Goal: Book appointment/travel/reservation

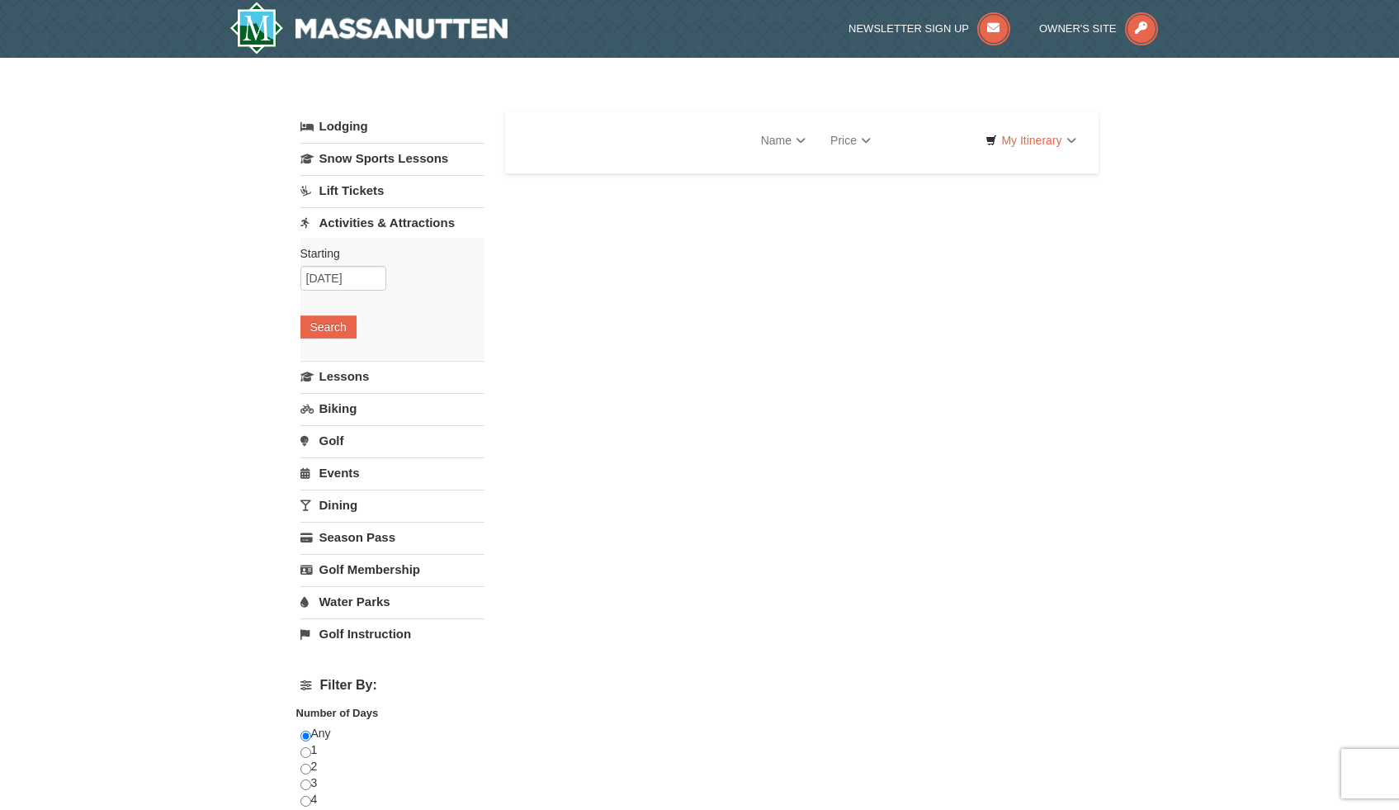
select select "10"
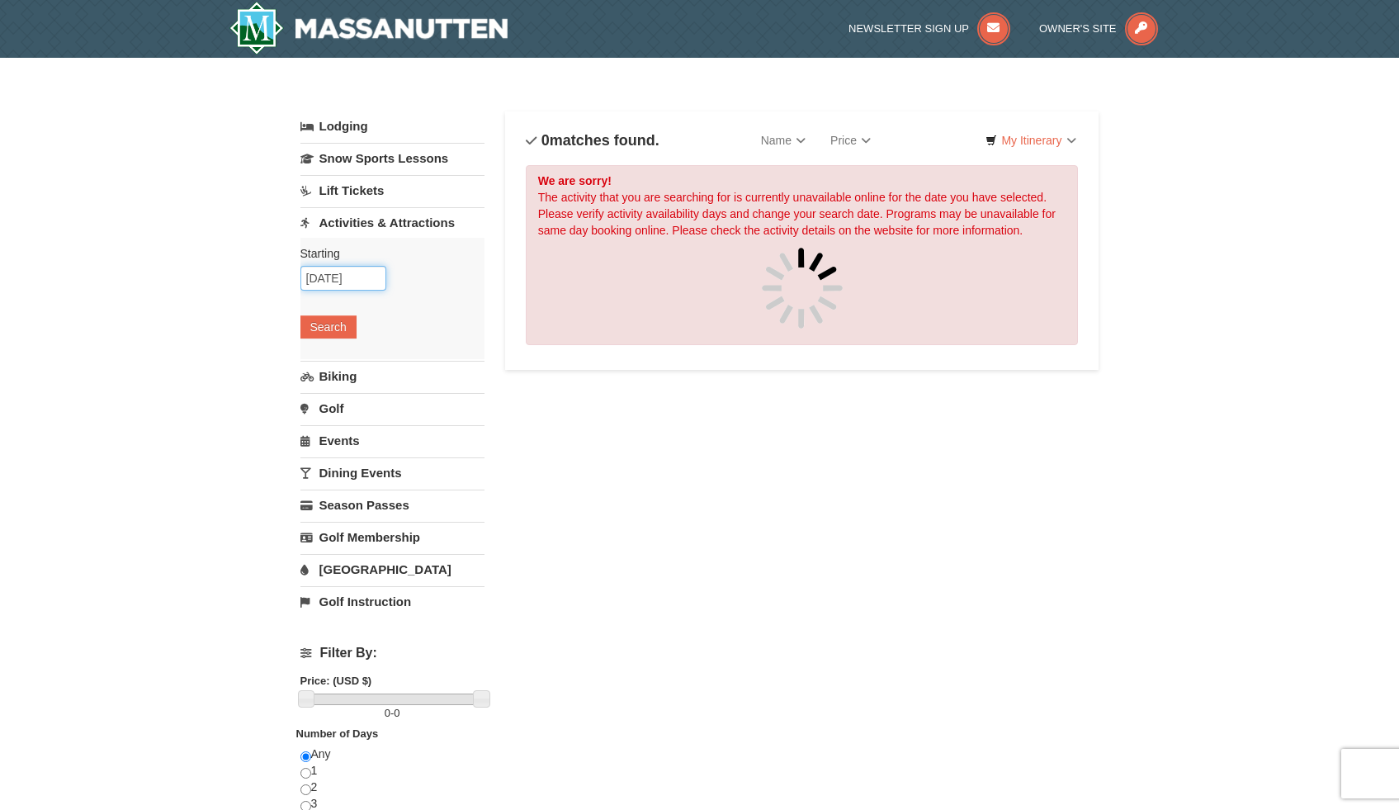
click at [367, 279] on input "[DATE]" at bounding box center [343, 278] width 86 height 25
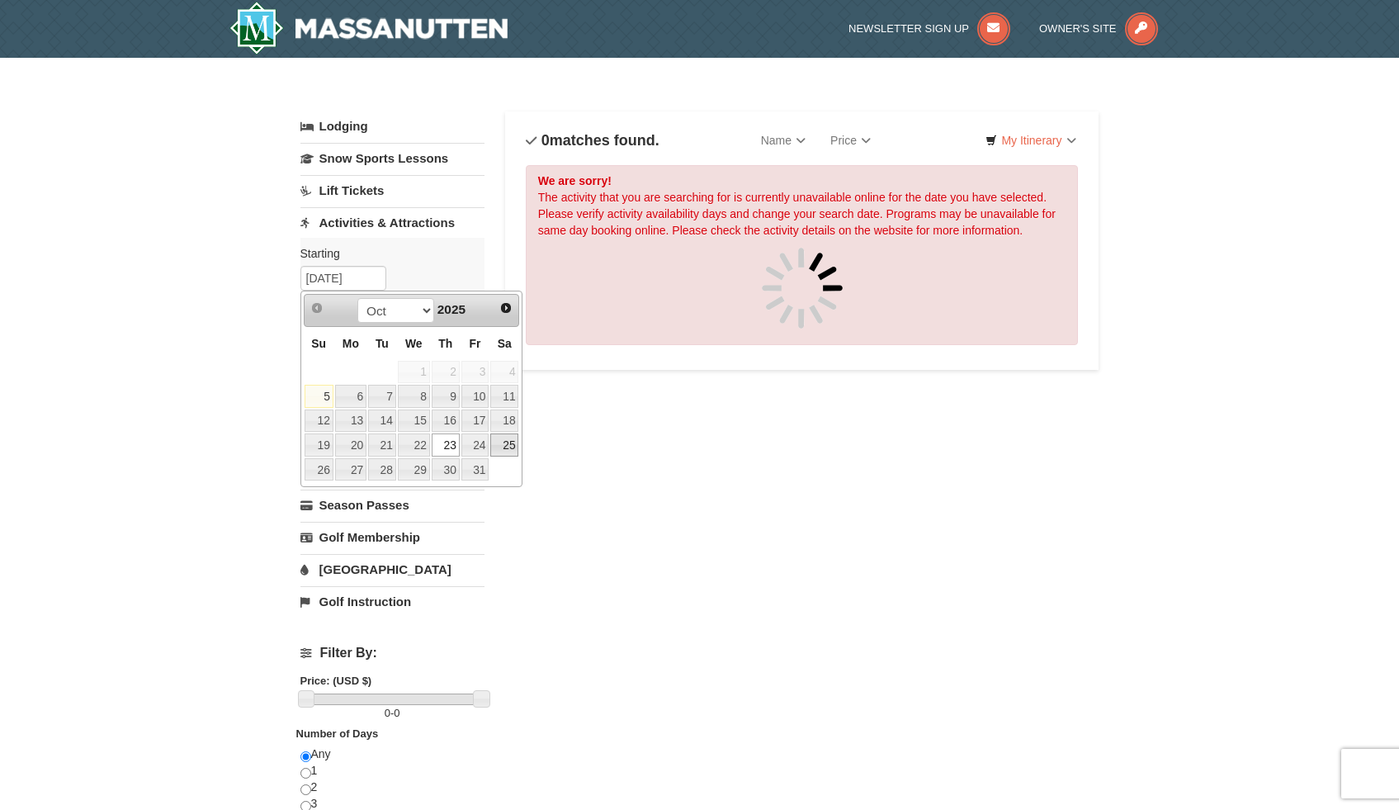
click at [503, 443] on link "25" at bounding box center [504, 444] width 28 height 23
type input "[DATE]"
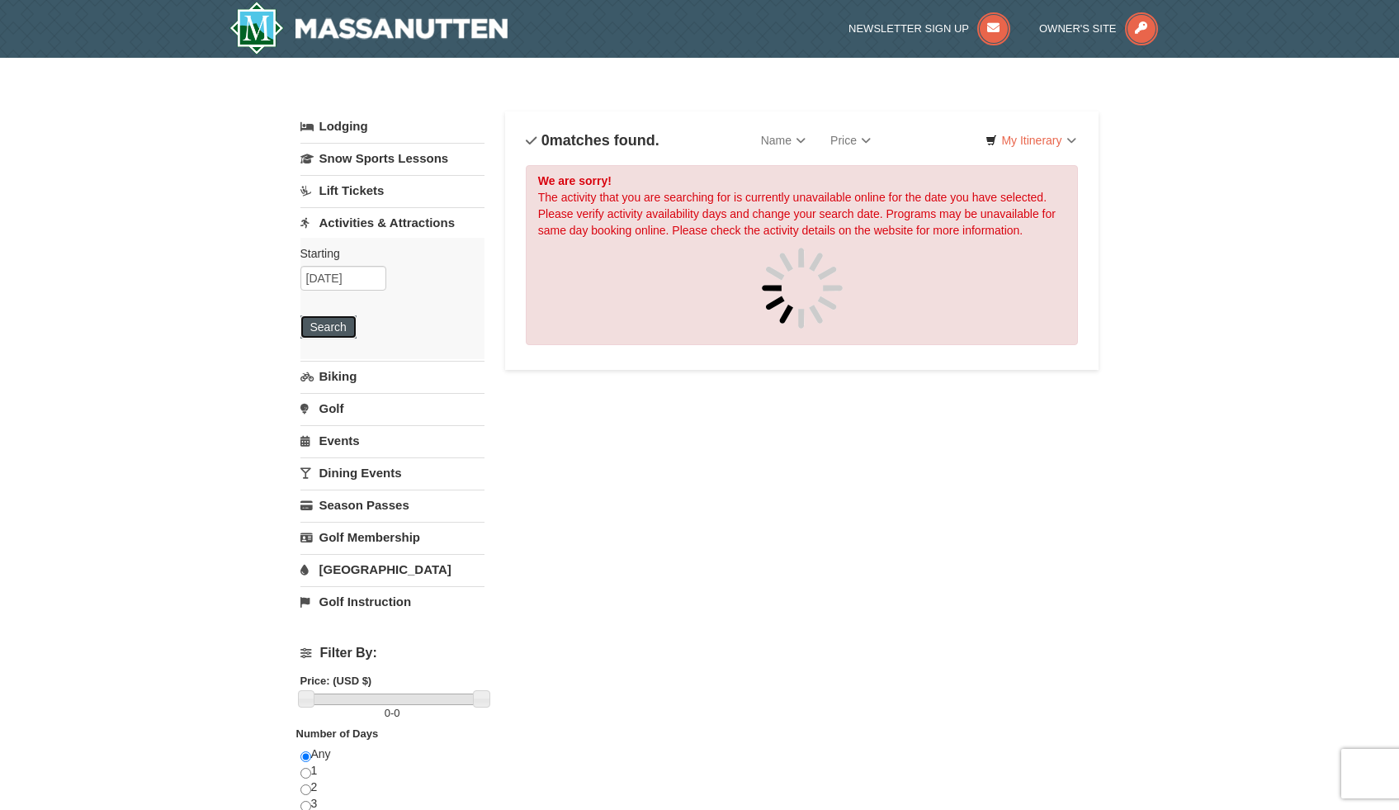
click at [330, 328] on button "Search" at bounding box center [328, 326] width 56 height 23
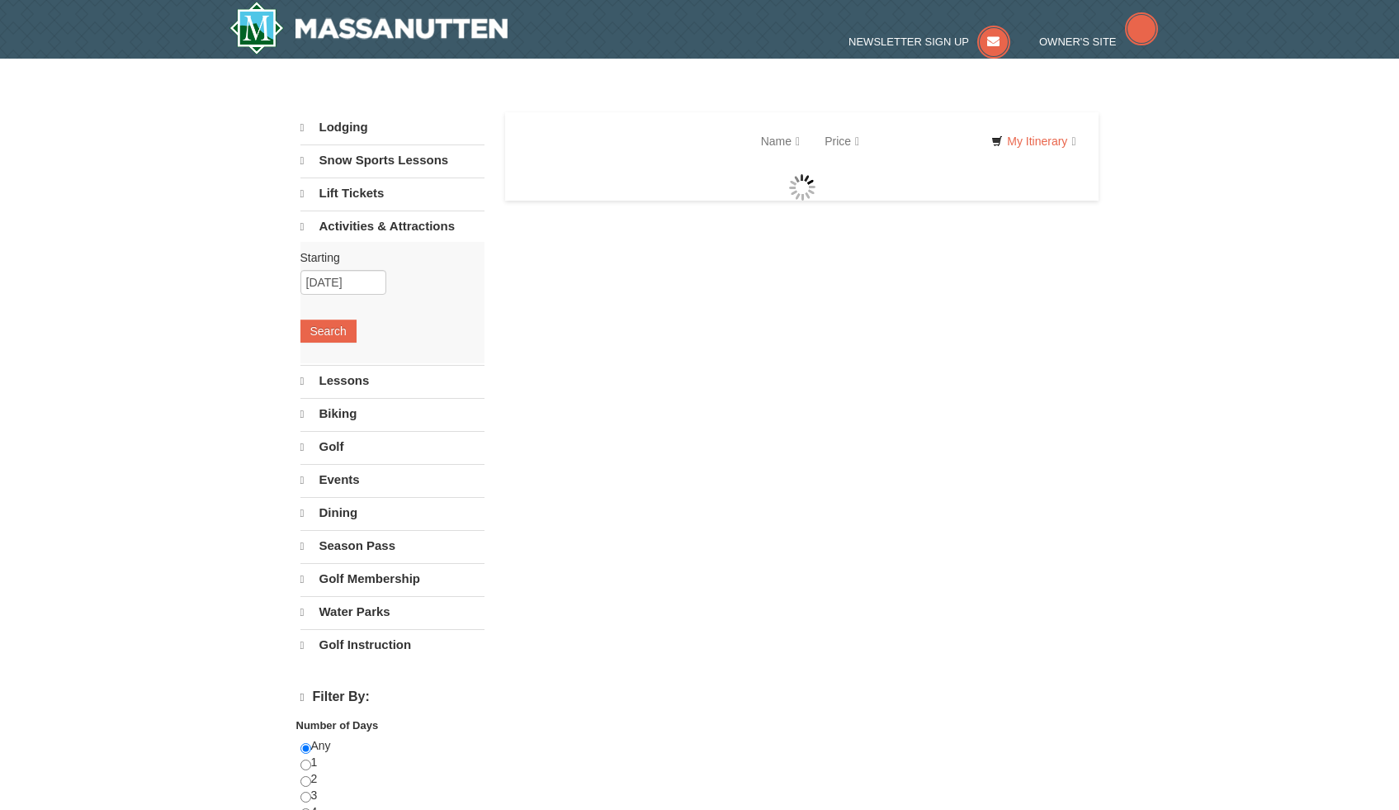
select select "10"
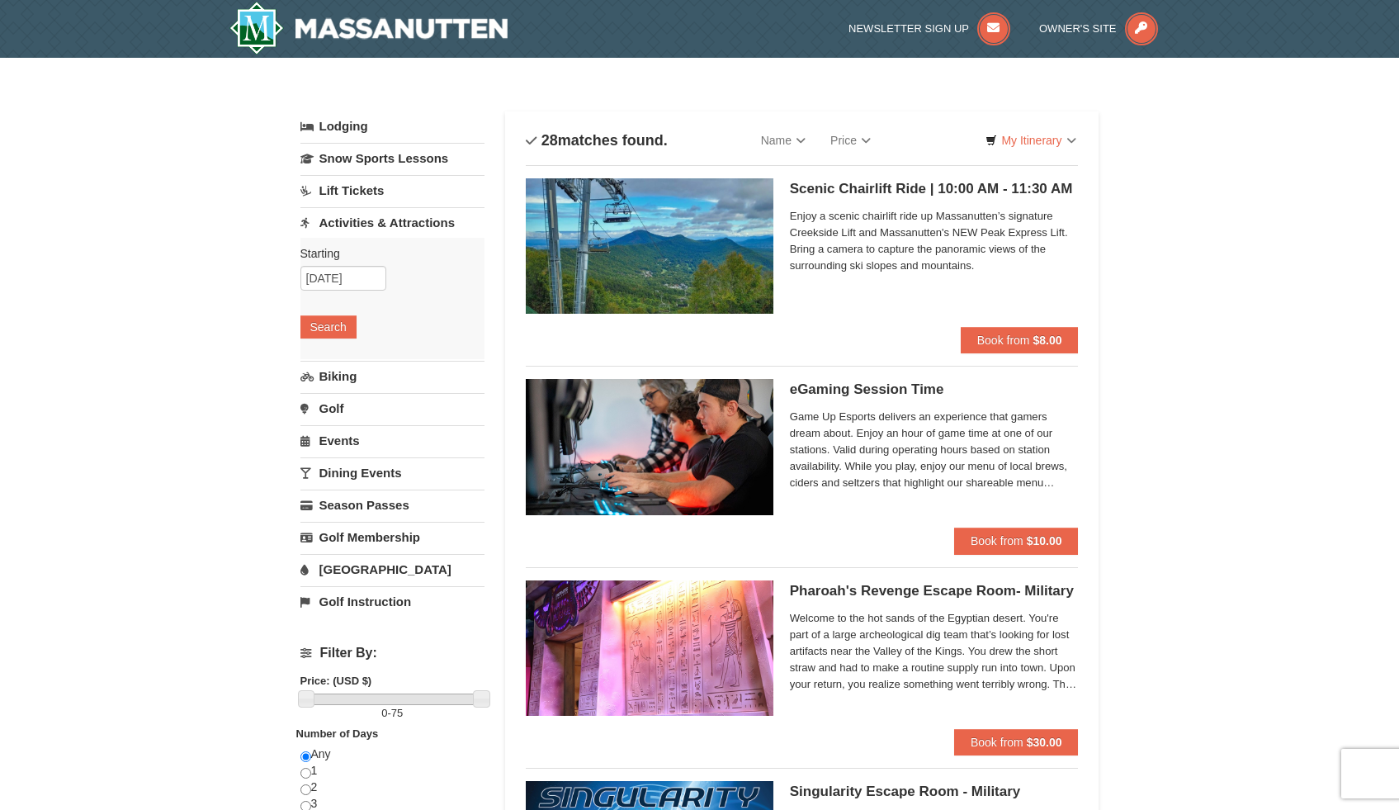
click at [972, 247] on span "Enjoy a scenic chairlift ride up Massanutten’s signature Creekside Lift and Mas…" at bounding box center [934, 241] width 289 height 66
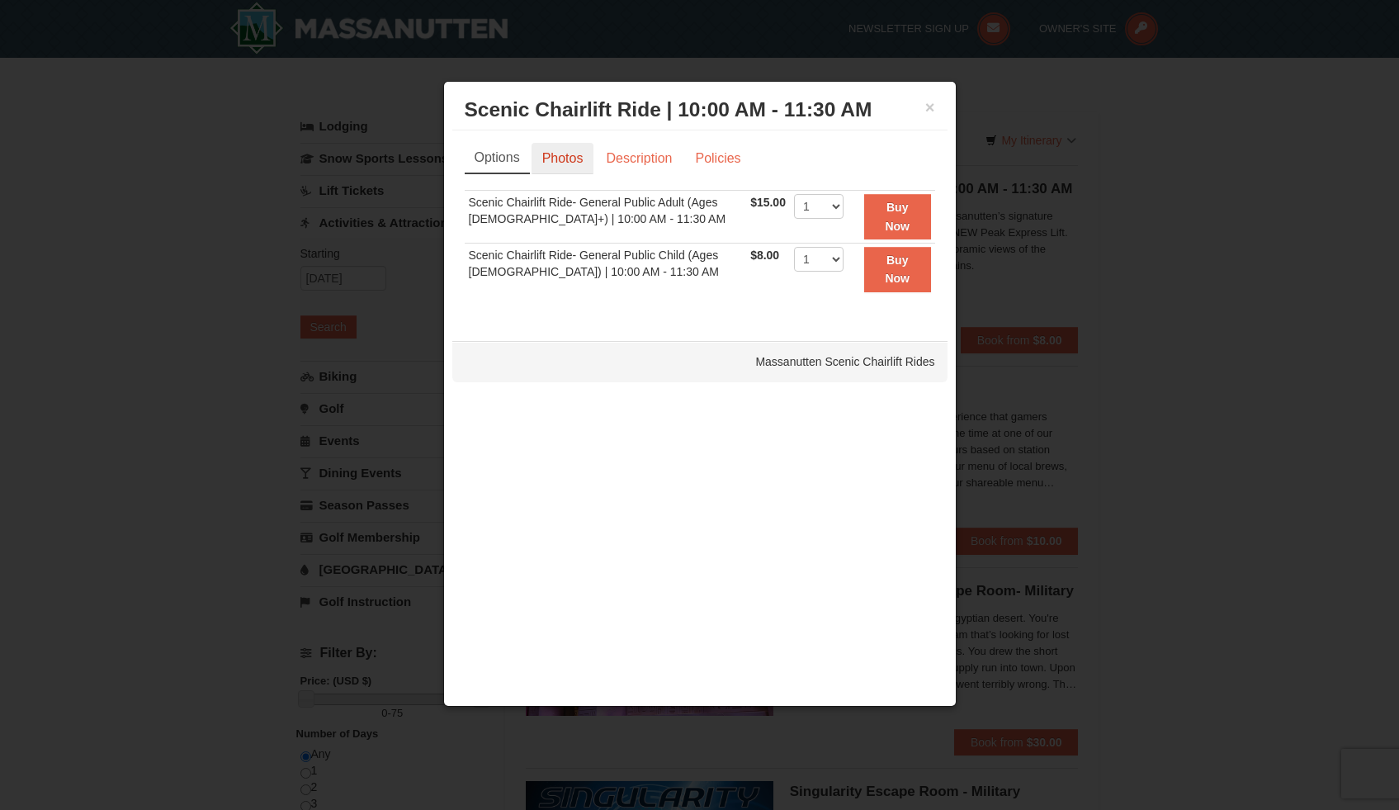
click at [545, 156] on link "Photos" at bounding box center [562, 158] width 63 height 31
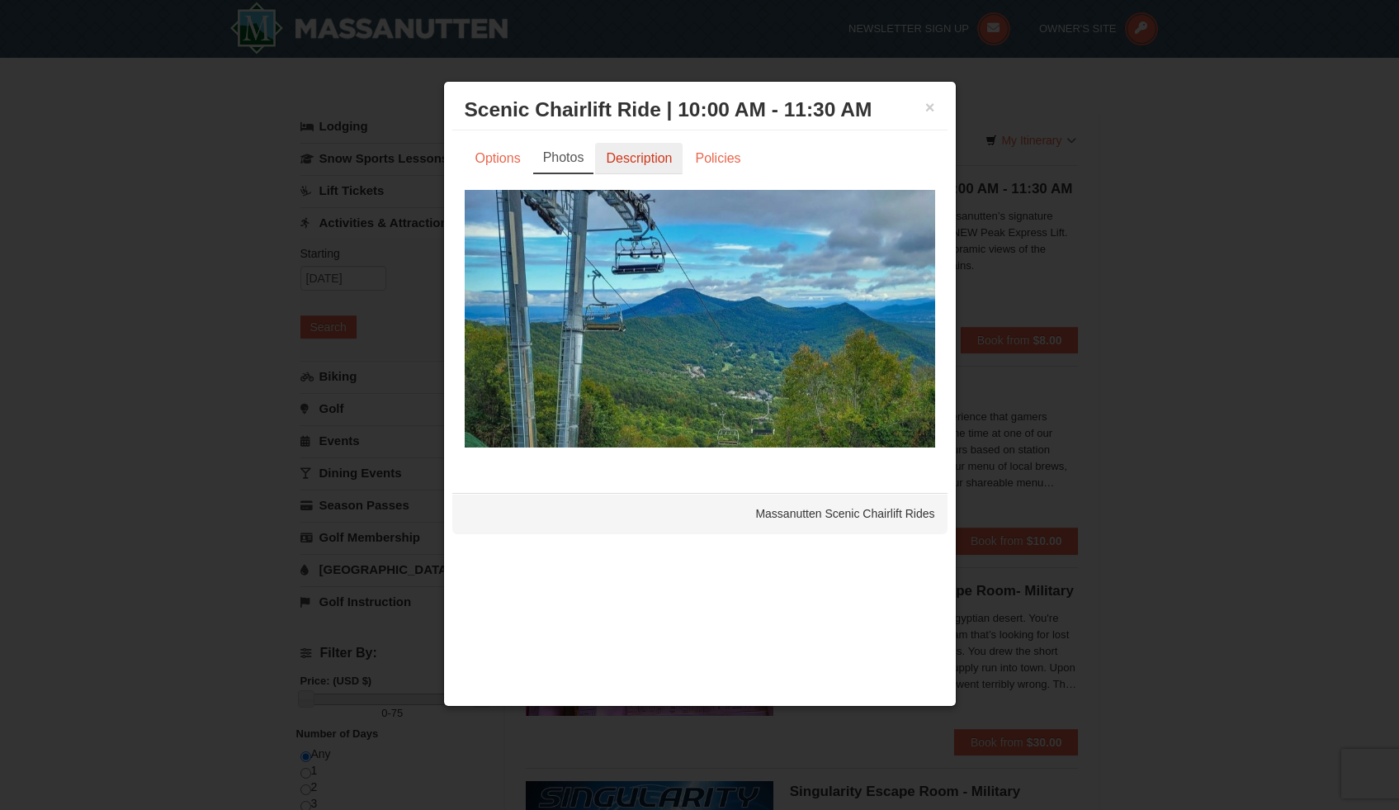
click at [621, 158] on link "Description" at bounding box center [638, 158] width 87 height 31
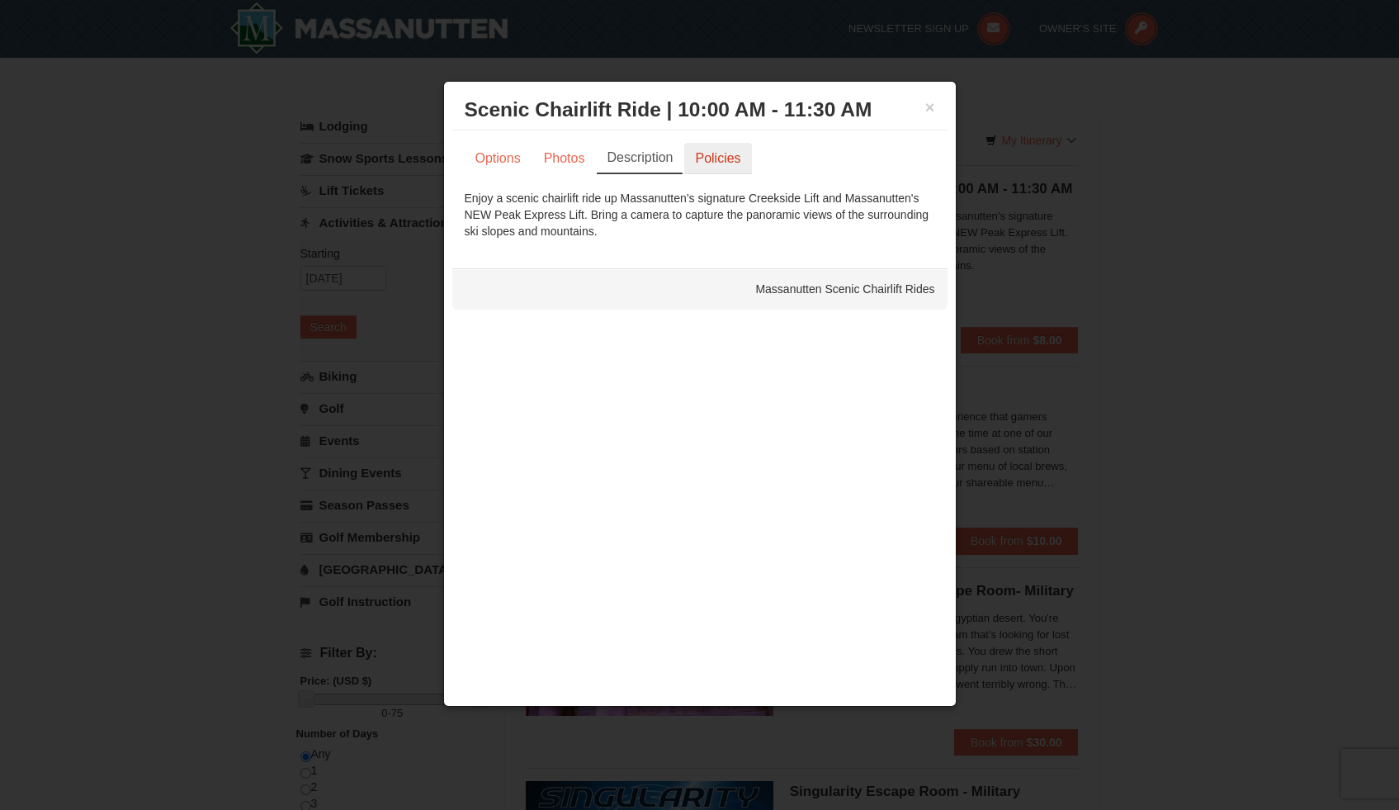
click at [696, 159] on link "Policies" at bounding box center [717, 158] width 67 height 31
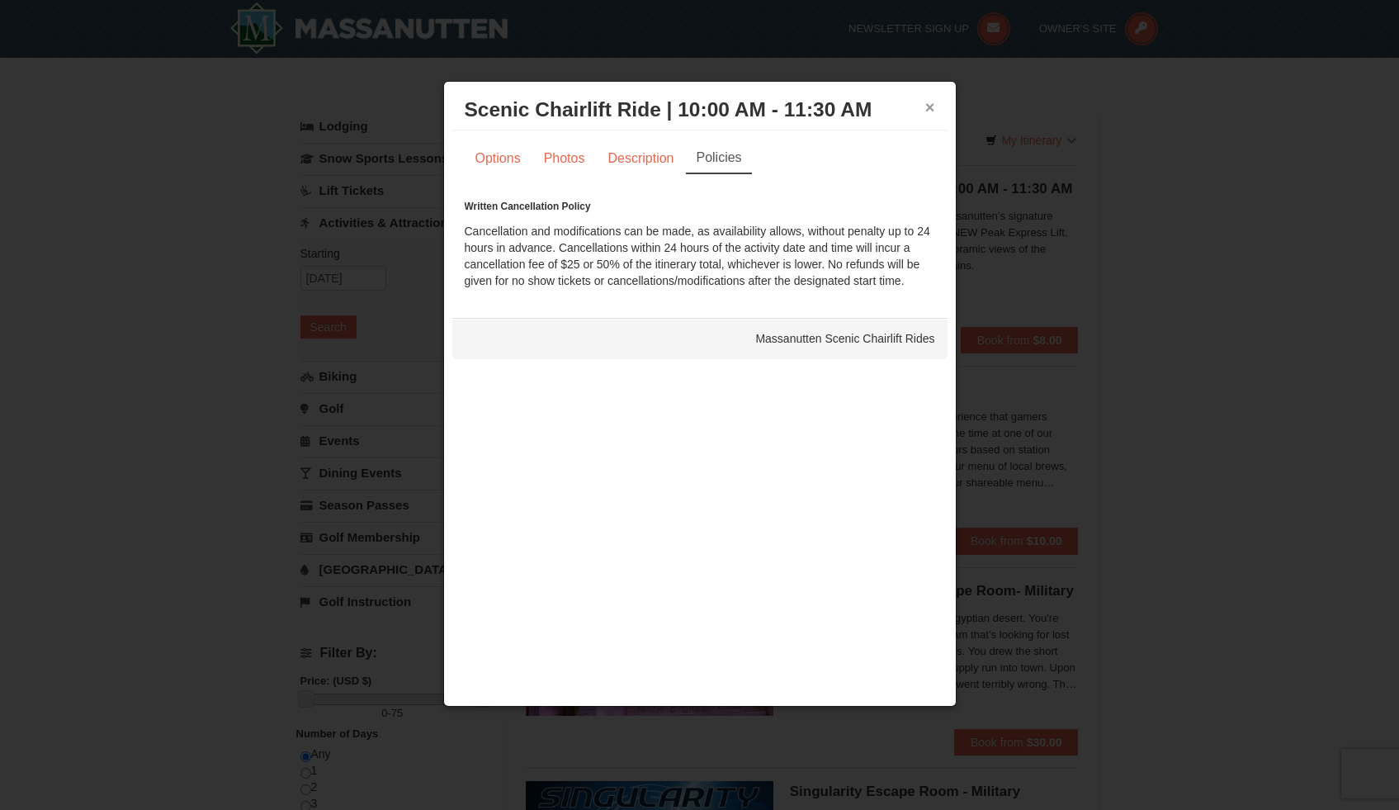
click at [932, 110] on button "×" at bounding box center [930, 107] width 10 height 17
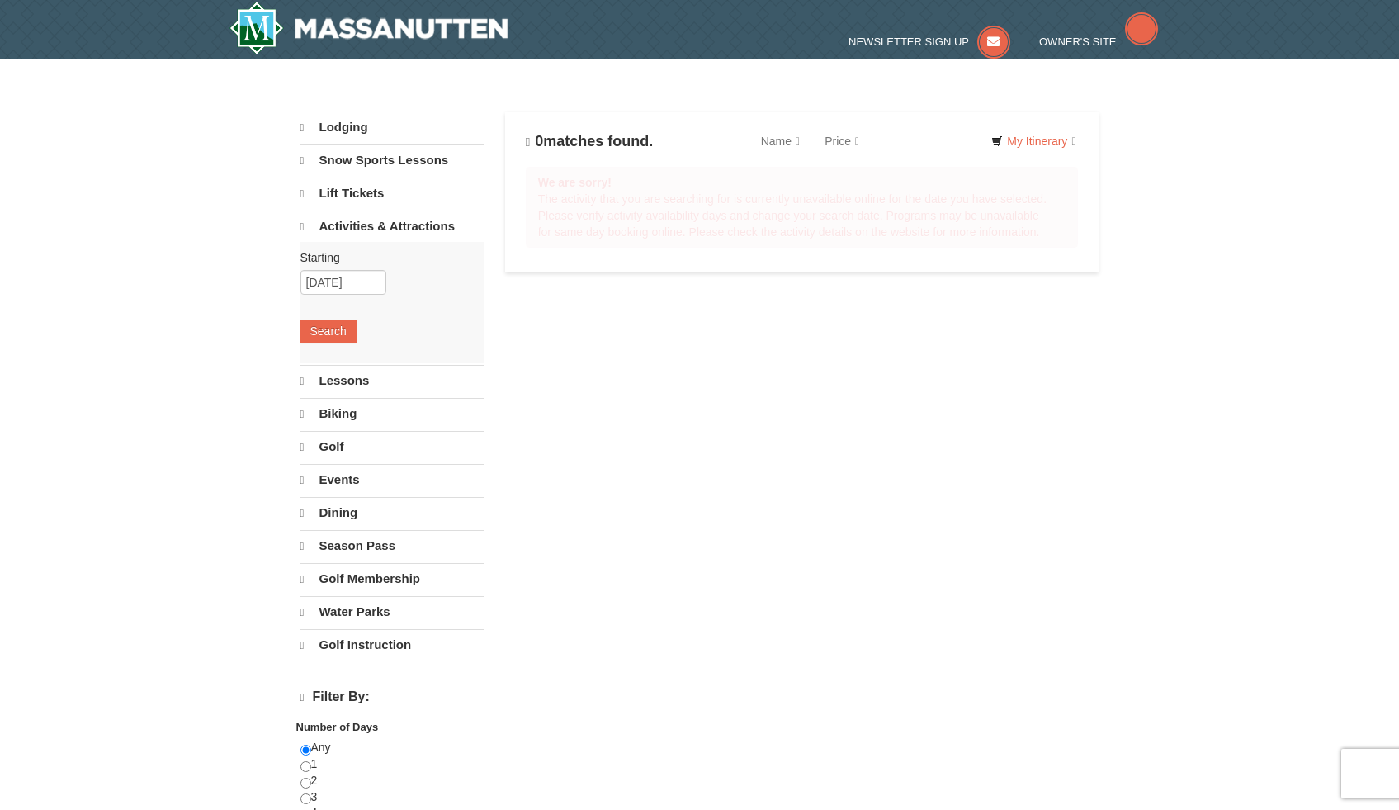
select select "10"
